Goal: Manage account settings

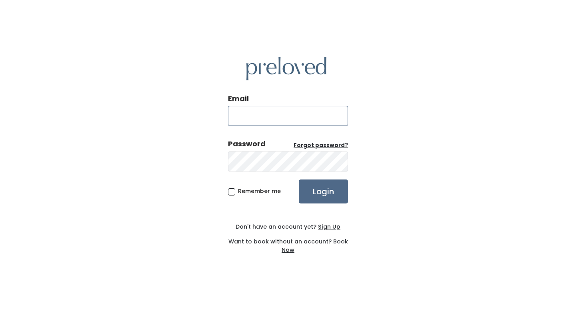
type input "[EMAIL_ADDRESS][PERSON_NAME][DOMAIN_NAME]"
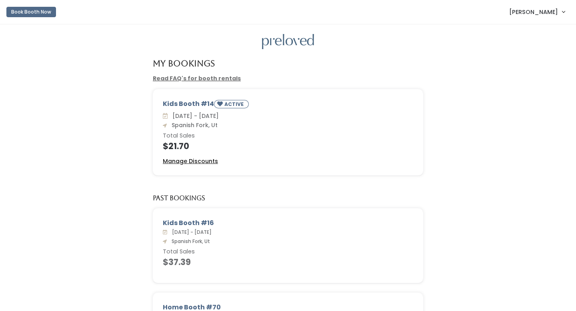
click at [197, 162] on u "Manage Discounts" at bounding box center [190, 161] width 55 height 8
click at [540, 14] on span "[PERSON_NAME]" at bounding box center [533, 12] width 49 height 9
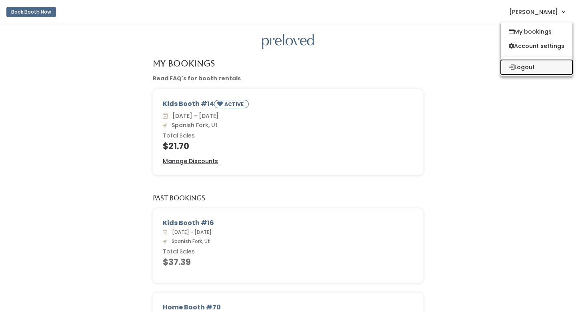
click at [521, 66] on button "Logout" at bounding box center [537, 67] width 72 height 14
